Goal: Information Seeking & Learning: Learn about a topic

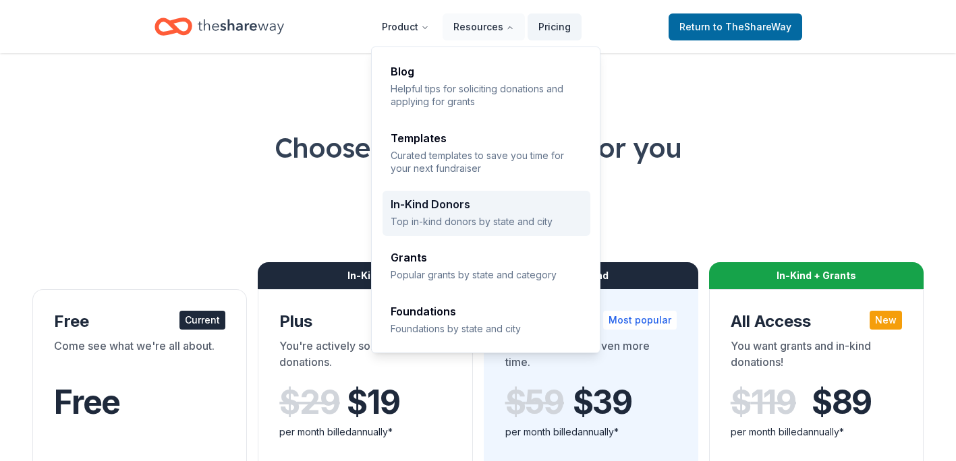
click at [453, 204] on div "In-Kind Donors" at bounding box center [487, 204] width 192 height 11
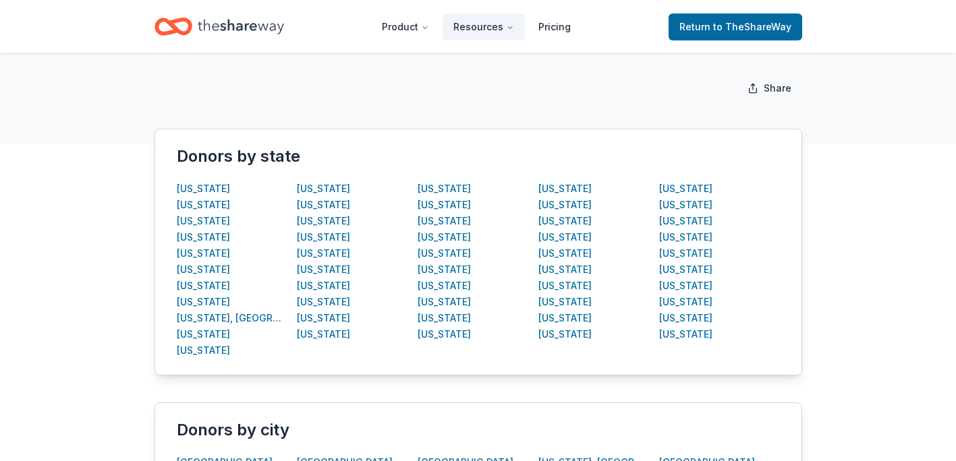
scroll to position [209, 0]
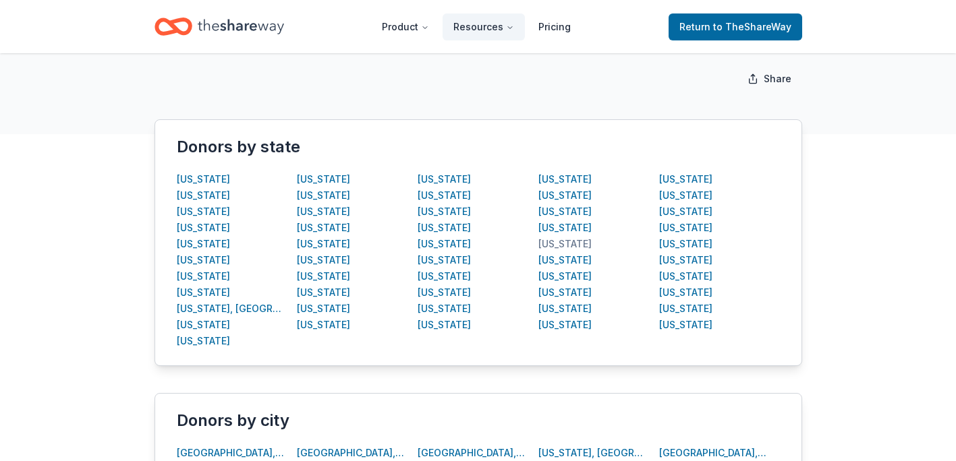
click at [548, 242] on div "[US_STATE]" at bounding box center [564, 244] width 53 height 16
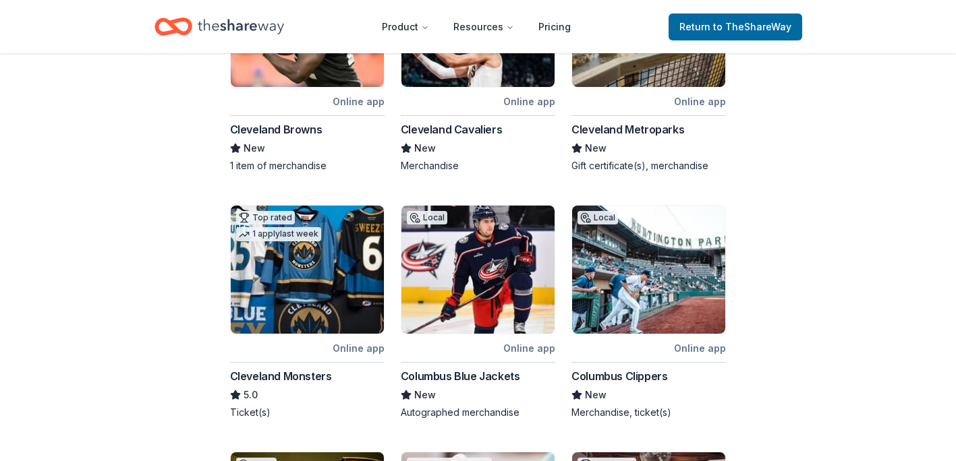
scroll to position [339, 0]
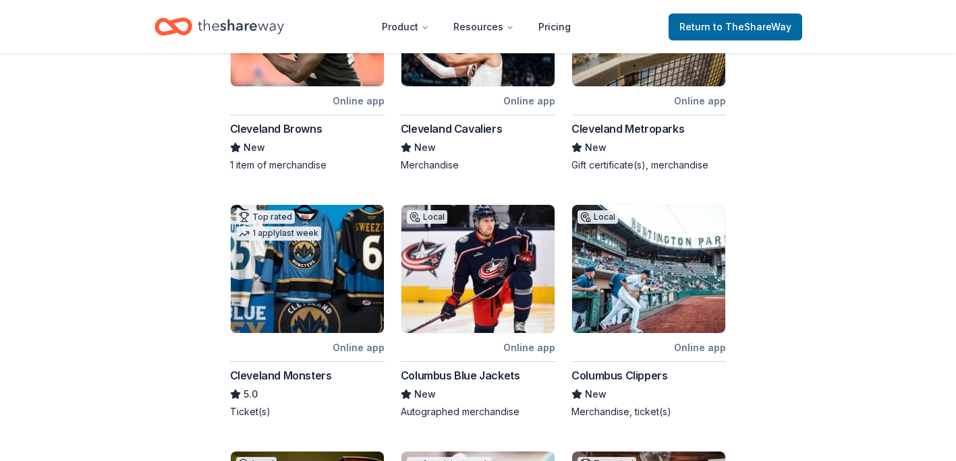
click at [345, 71] on img at bounding box center [307, 22] width 153 height 128
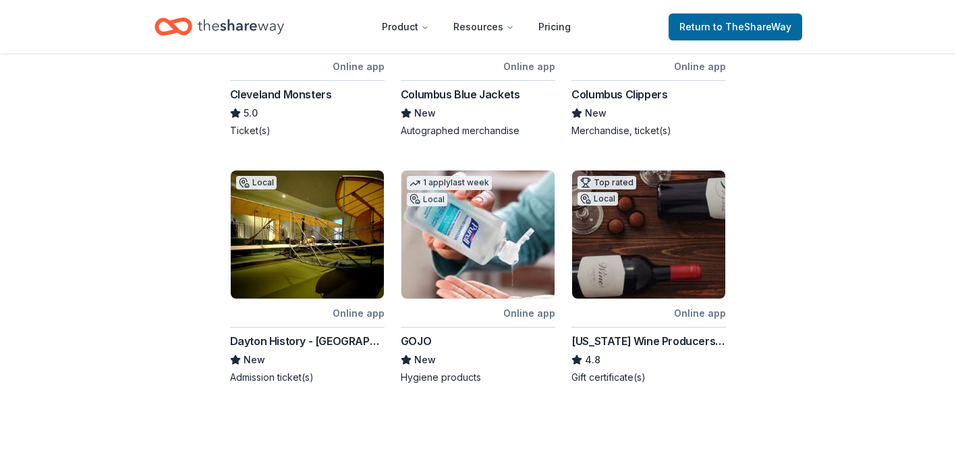
scroll to position [621, 0]
click at [619, 217] on img at bounding box center [648, 234] width 153 height 128
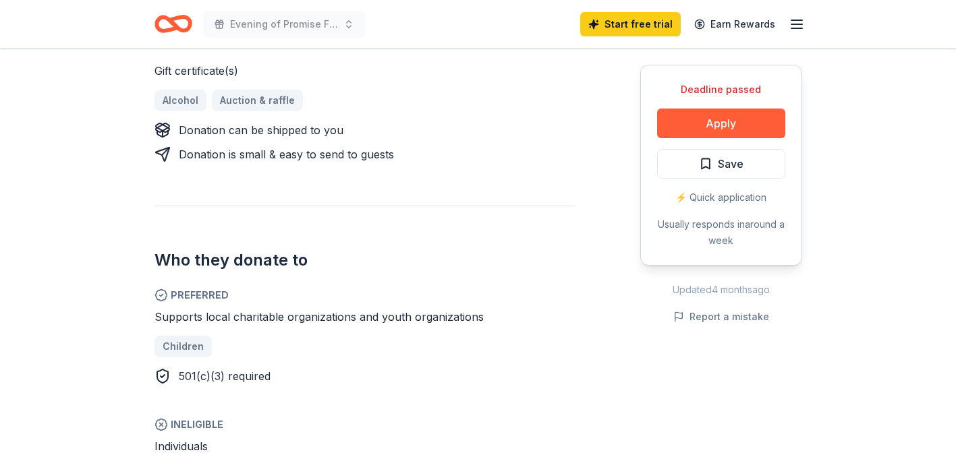
scroll to position [629, 0]
